Goal: Task Accomplishment & Management: Manage account settings

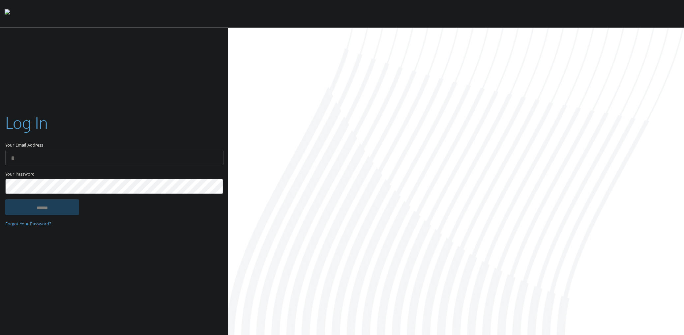
click at [53, 155] on input "Your Email Address" at bounding box center [114, 157] width 218 height 15
type input "**********"
click at [5, 200] on input "******" at bounding box center [42, 208] width 74 height 16
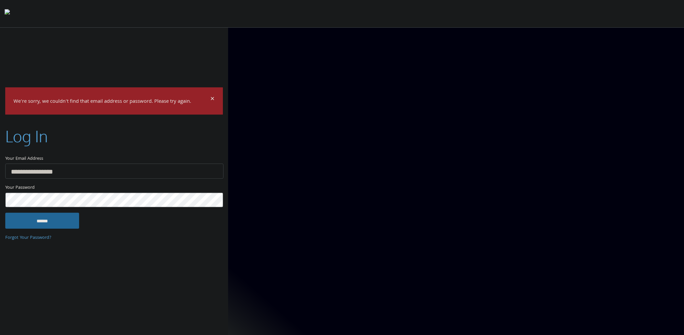
click at [5, 213] on input "******" at bounding box center [42, 221] width 74 height 16
